Goal: Task Accomplishment & Management: Use online tool/utility

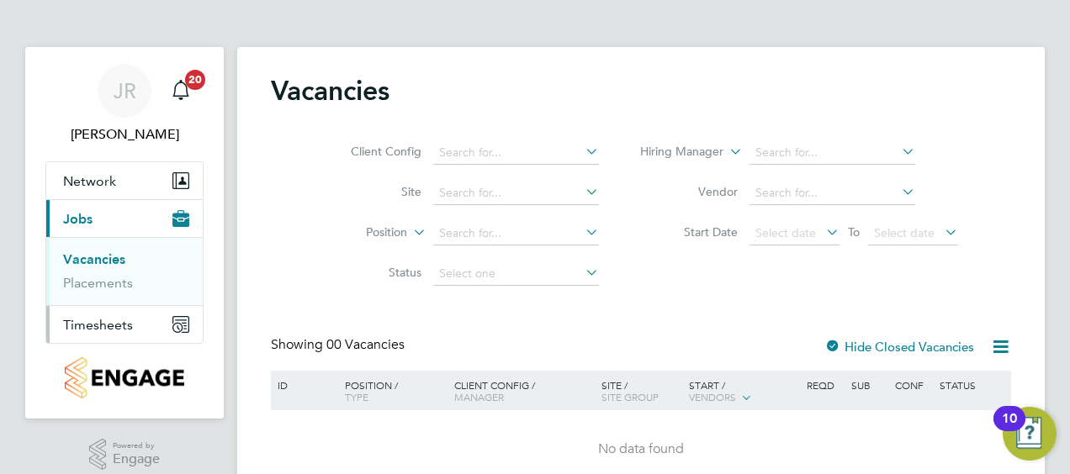
click at [115, 322] on span "Timesheets" at bounding box center [98, 325] width 70 height 16
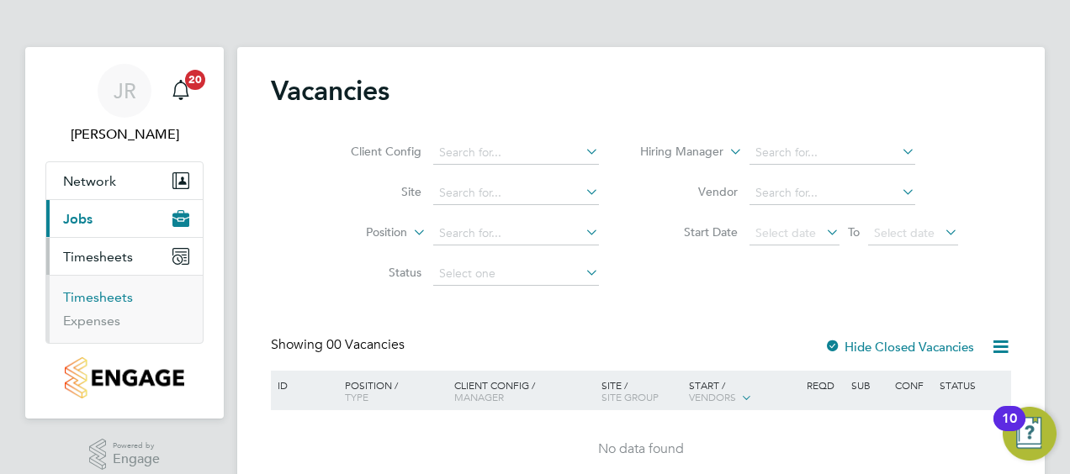
click at [118, 301] on link "Timesheets" at bounding box center [98, 297] width 70 height 16
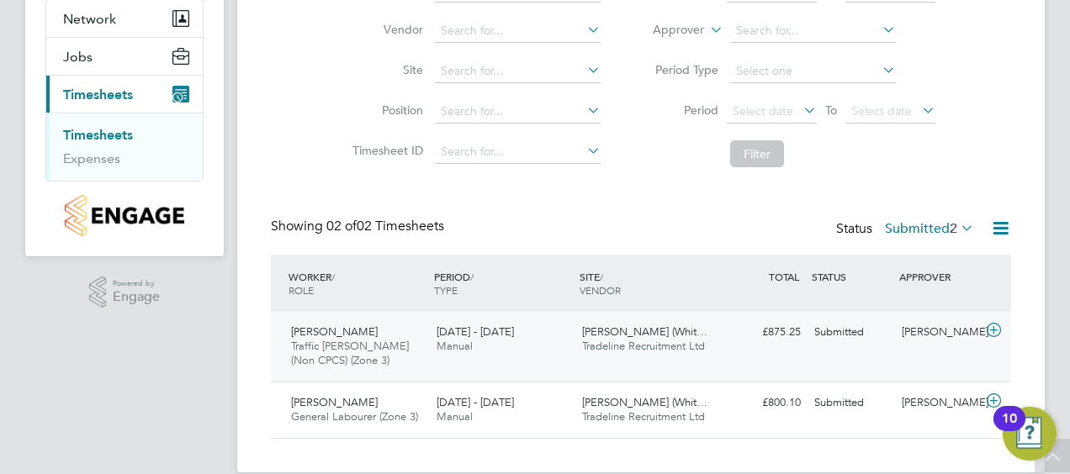
scroll to position [186, 0]
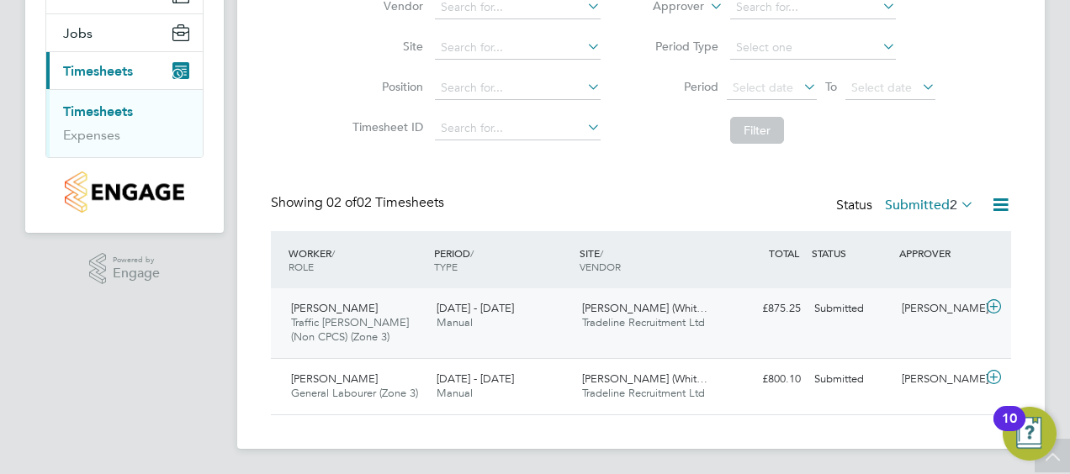
click at [838, 307] on div "Submitted" at bounding box center [850, 309] width 87 height 28
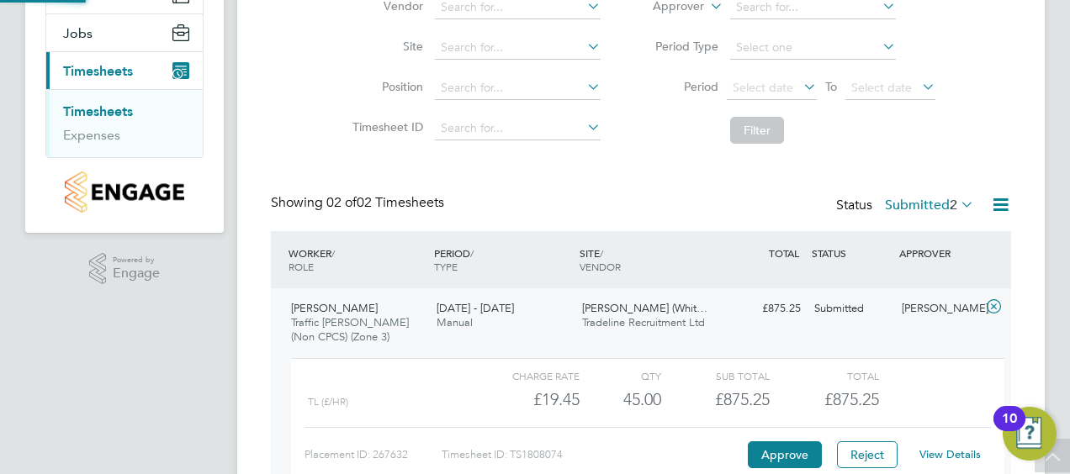
scroll to position [29, 164]
click at [799, 452] on button "Approve" at bounding box center [785, 454] width 74 height 27
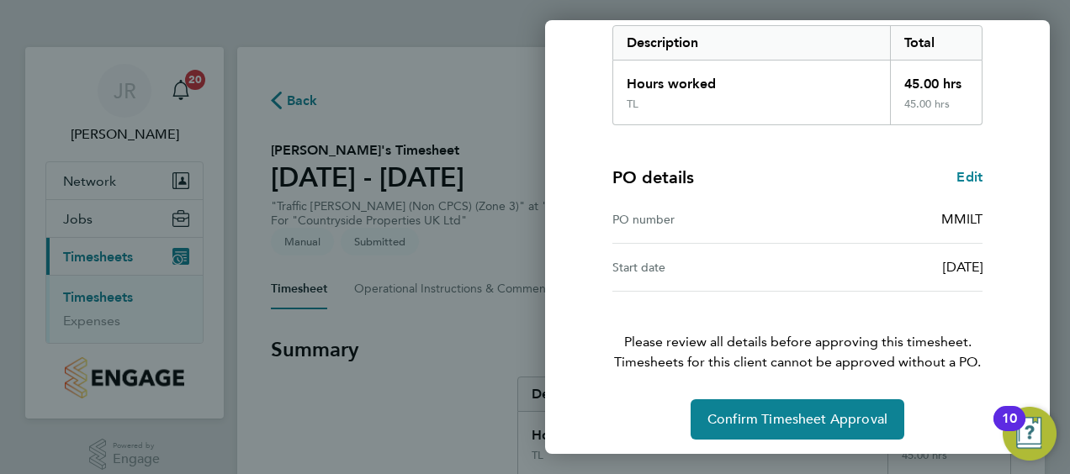
scroll to position [282, 0]
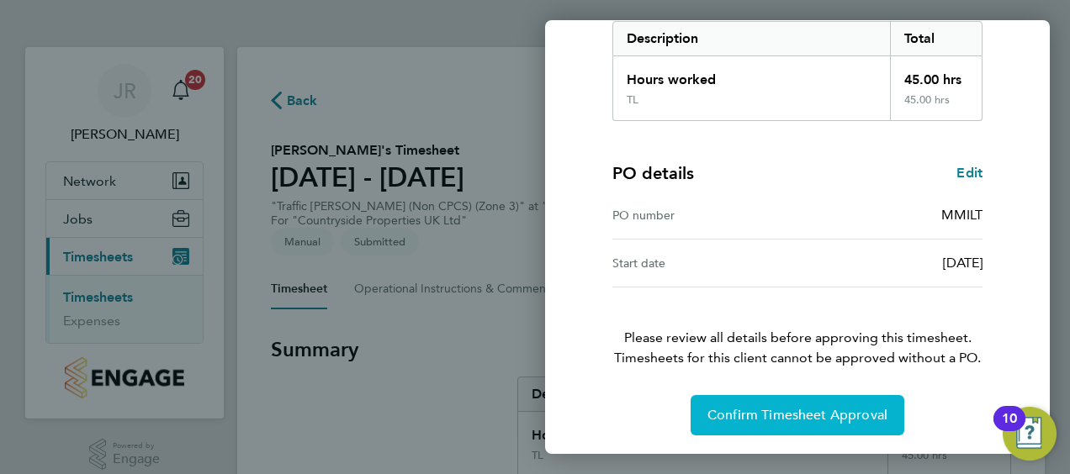
click at [788, 410] on span "Confirm Timesheet Approval" at bounding box center [797, 415] width 180 height 17
